Goal: Find specific page/section: Find specific page/section

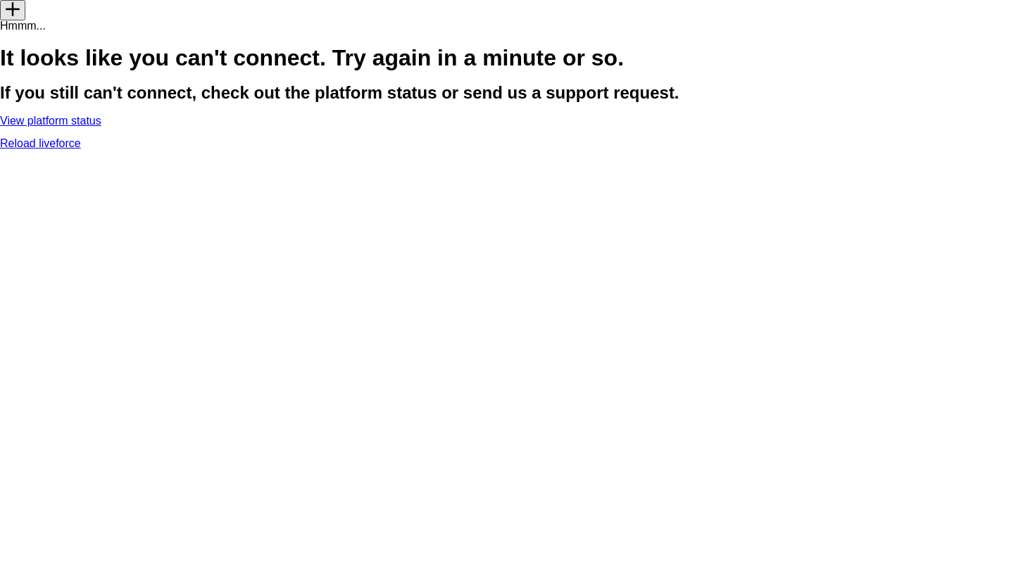
click at [101, 127] on link "View platform status" at bounding box center [50, 121] width 101 height 12
click at [81, 149] on link "Reload liveforce" at bounding box center [40, 143] width 81 height 12
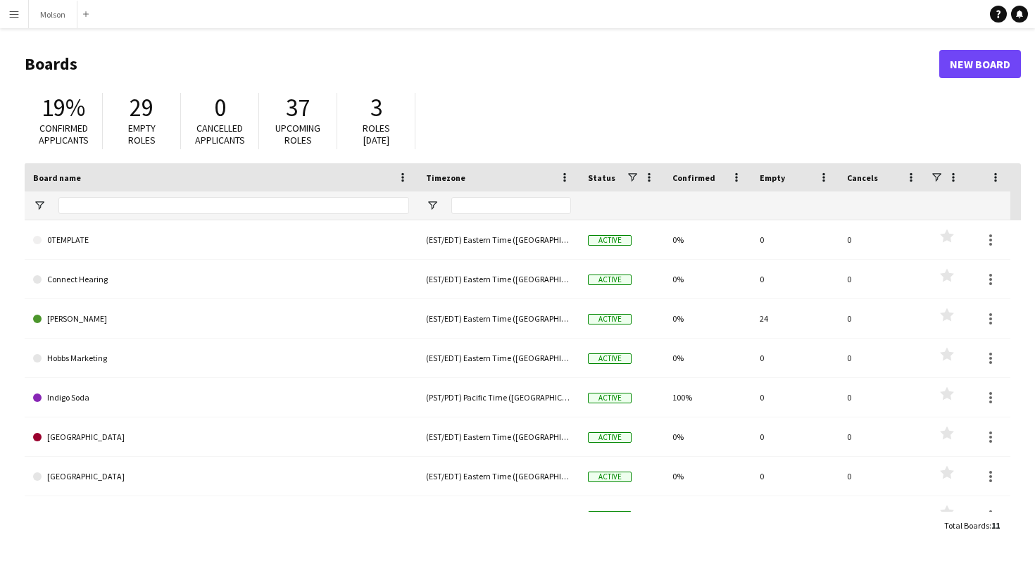
click at [8, 20] on button "Menu" at bounding box center [14, 14] width 28 height 28
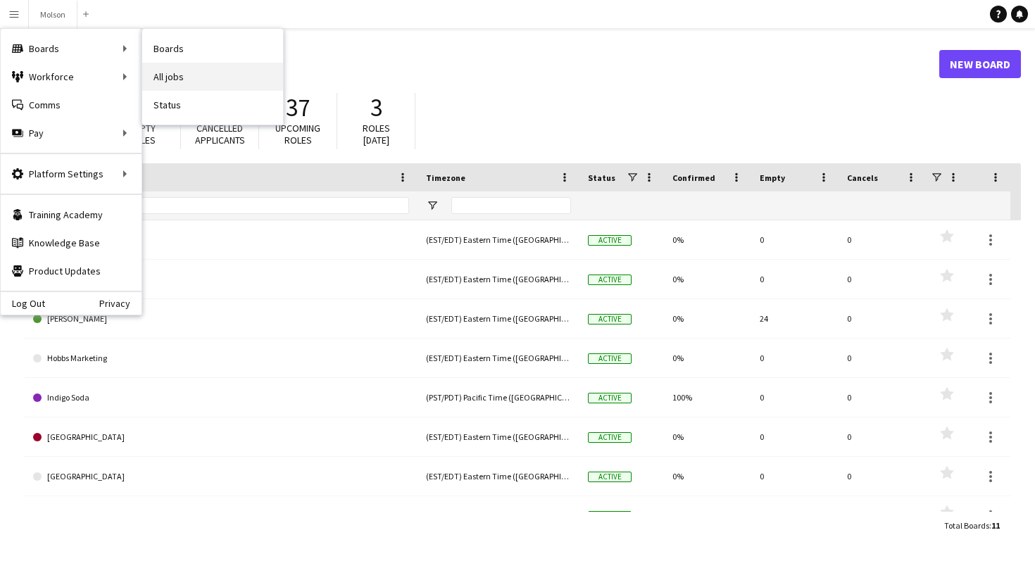
click at [161, 75] on link "All jobs" at bounding box center [212, 77] width 141 height 28
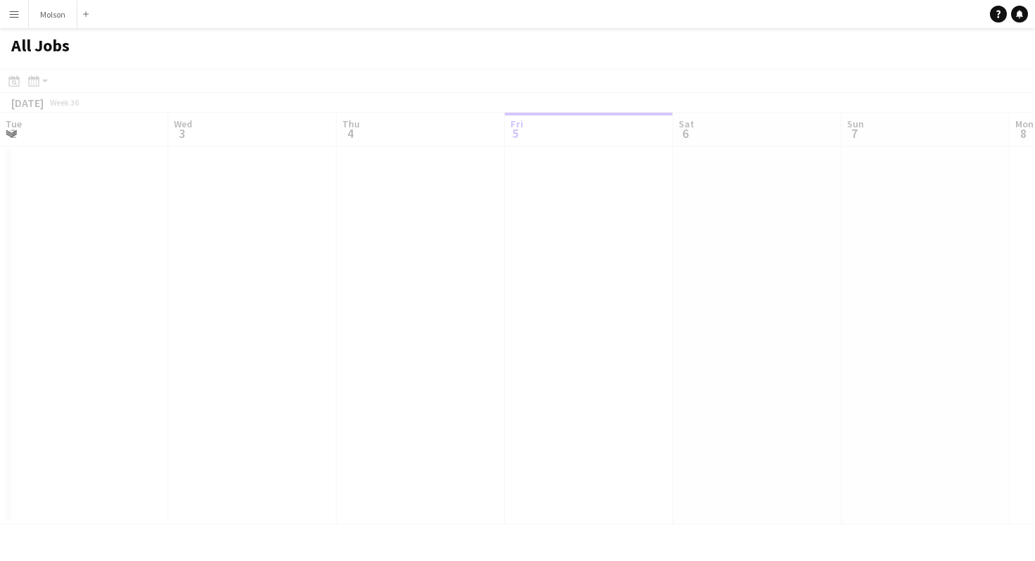
scroll to position [0, 337]
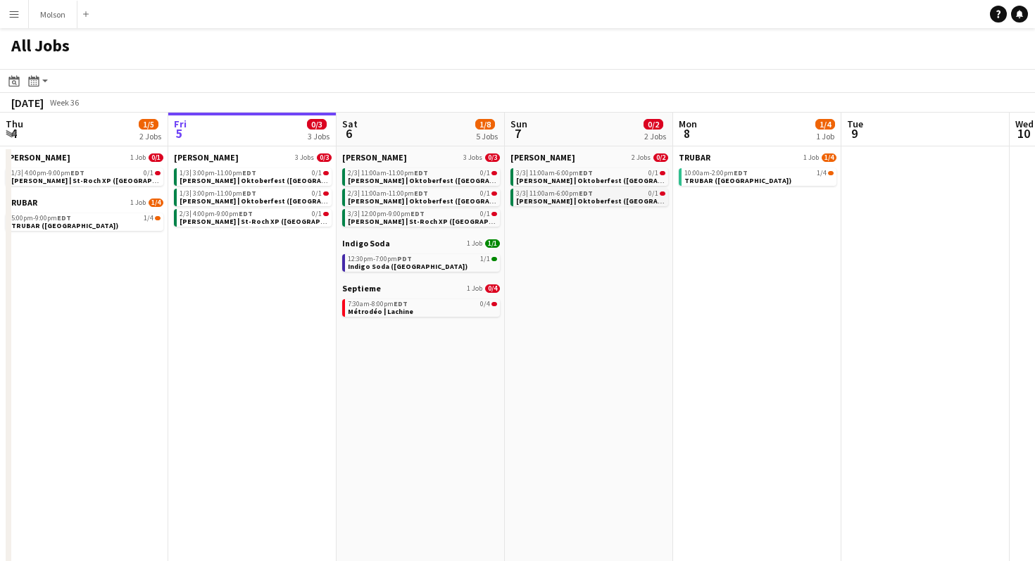
click at [566, 197] on span "Desjardins | Oktoberfest (Repentigny, QC)" at bounding box center [645, 200] width 258 height 9
